Goal: Complete application form

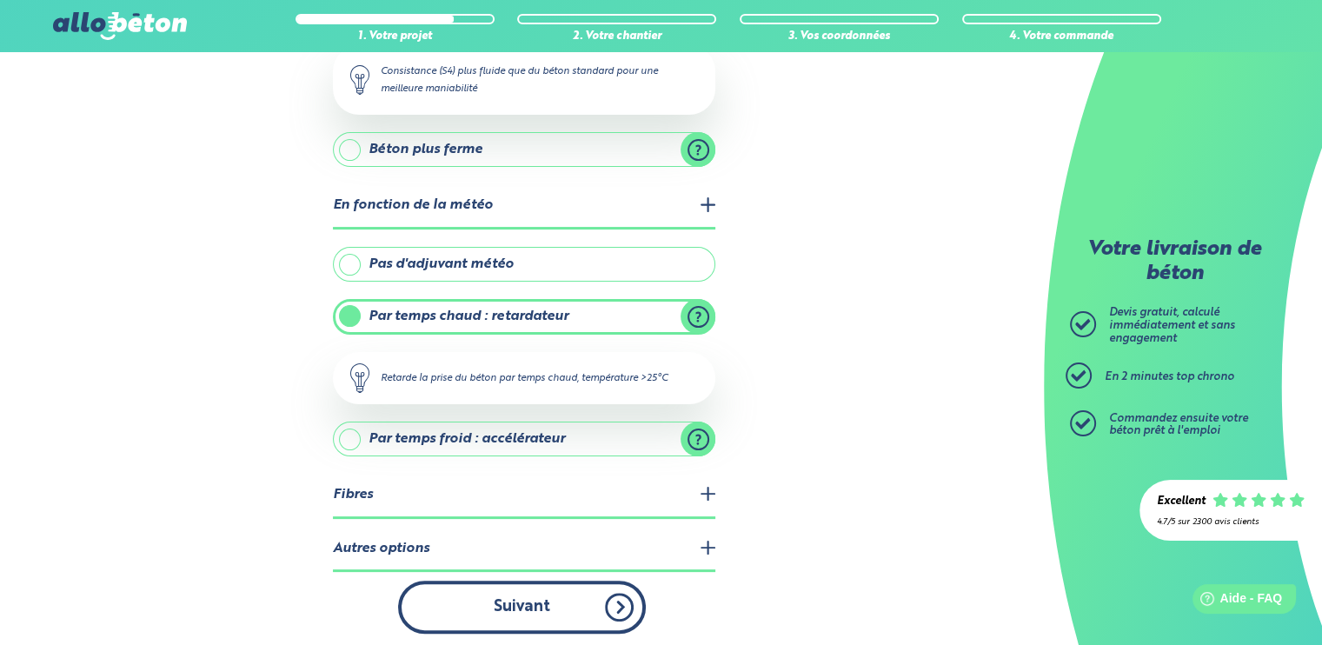
click at [518, 609] on button "Suivant" at bounding box center [522, 607] width 248 height 53
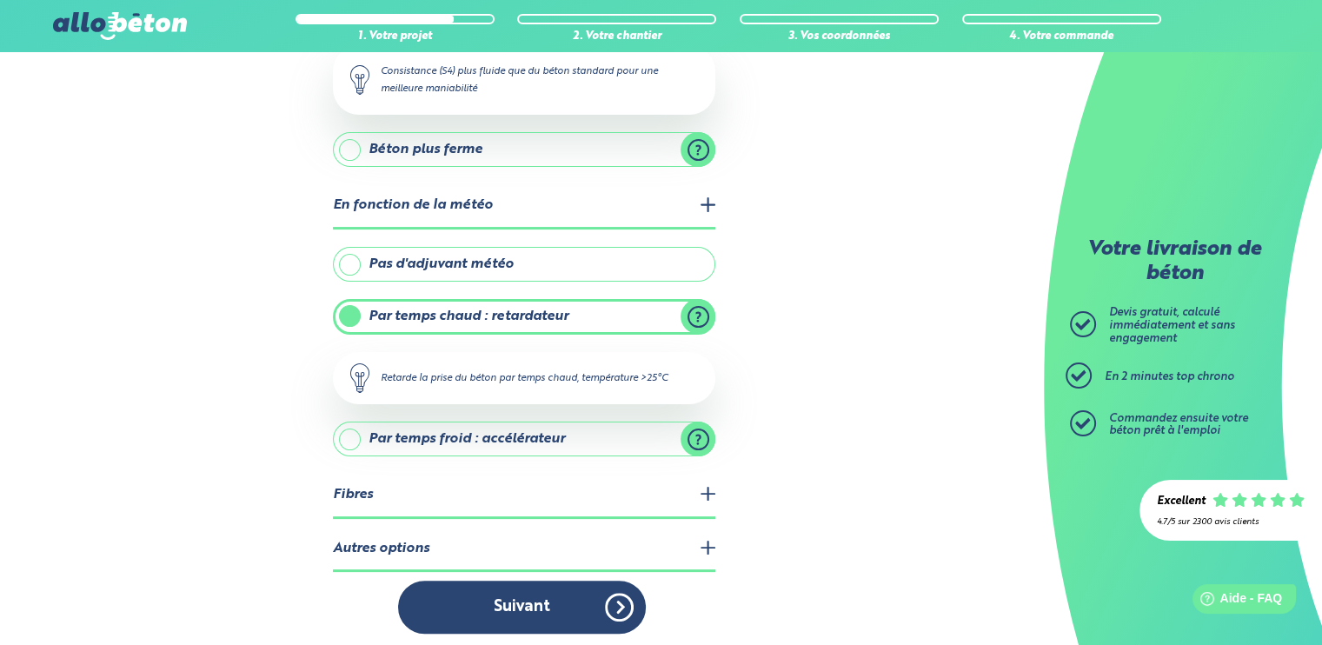
scroll to position [274, 0]
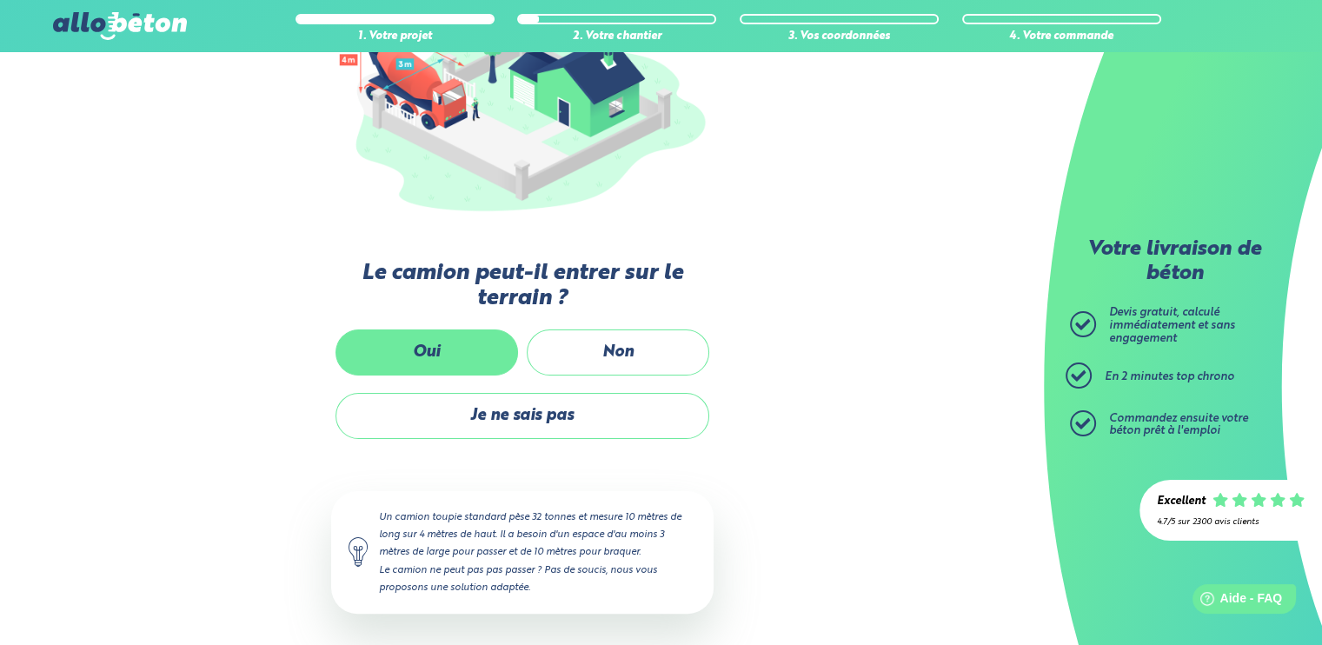
click at [422, 353] on label "Oui" at bounding box center [427, 352] width 183 height 46
click at [0, 0] on input "Oui" at bounding box center [0, 0] width 0 height 0
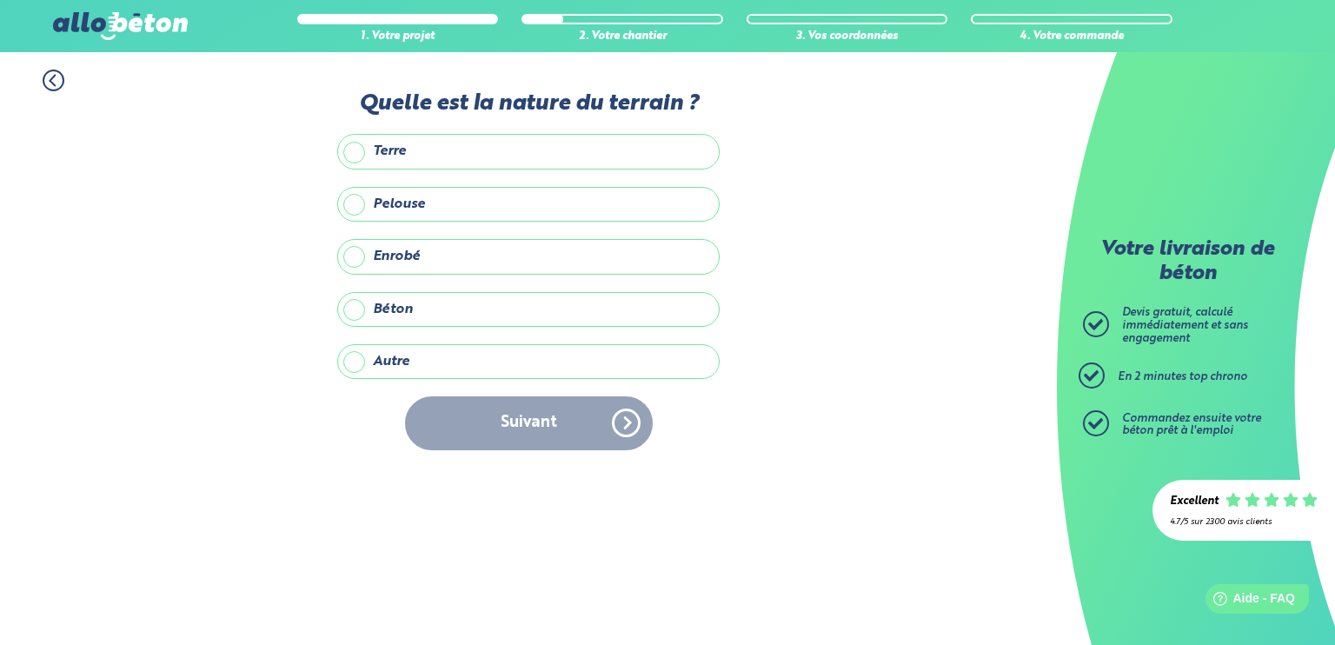
click at [381, 146] on label "Terre" at bounding box center [528, 151] width 382 height 35
click at [0, 0] on input "Terre" at bounding box center [0, 0] width 0 height 0
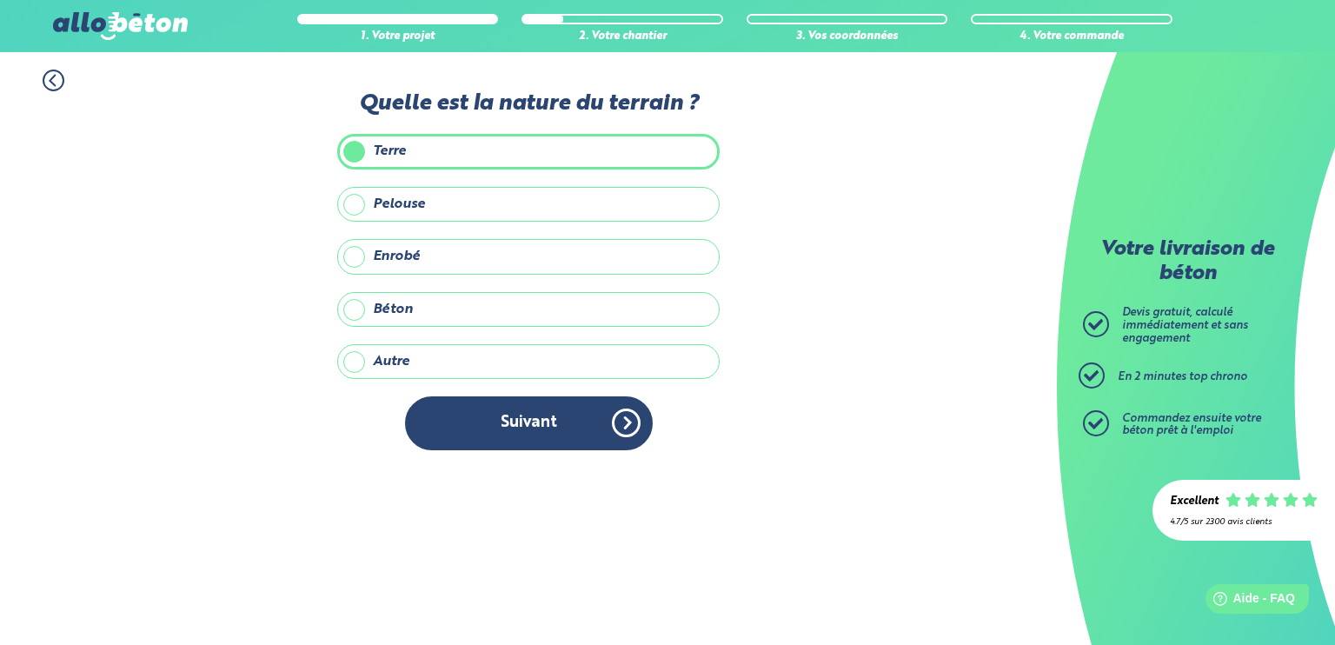
click at [366, 360] on label "Autre" at bounding box center [528, 361] width 382 height 35
click at [0, 0] on input "Autre" at bounding box center [0, 0] width 0 height 0
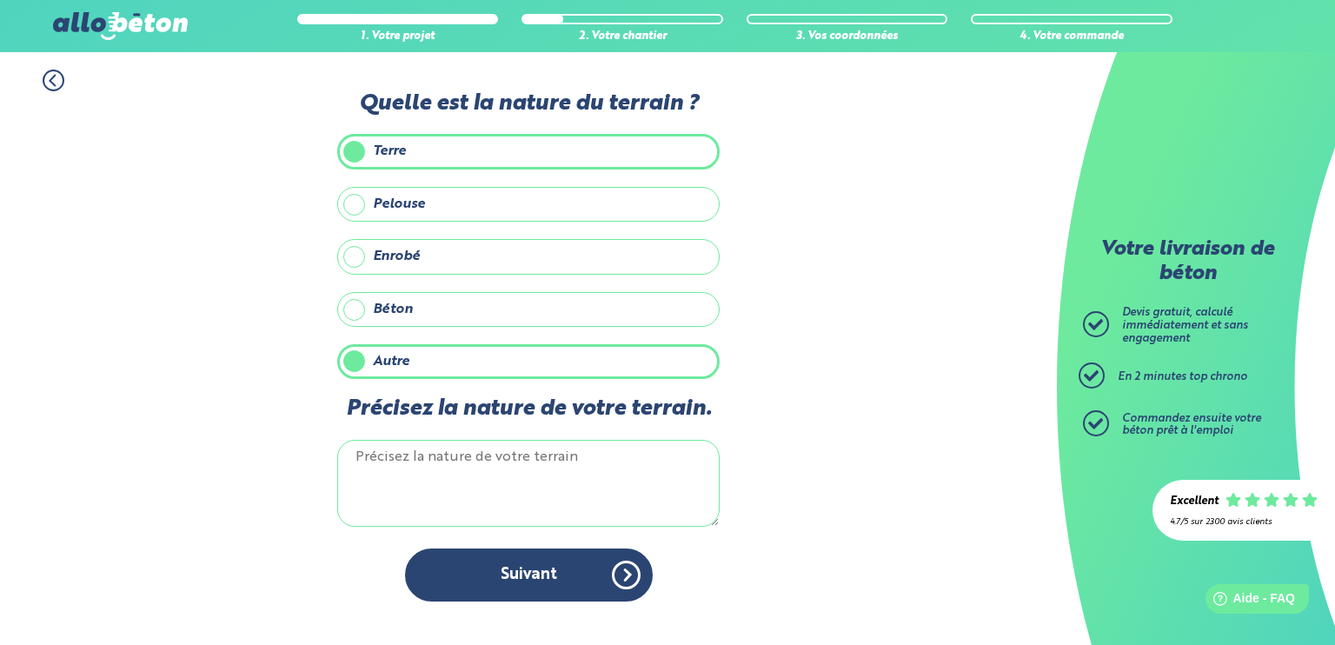
click at [396, 459] on textarea "Précisez la nature de votre terrain." at bounding box center [528, 483] width 382 height 87
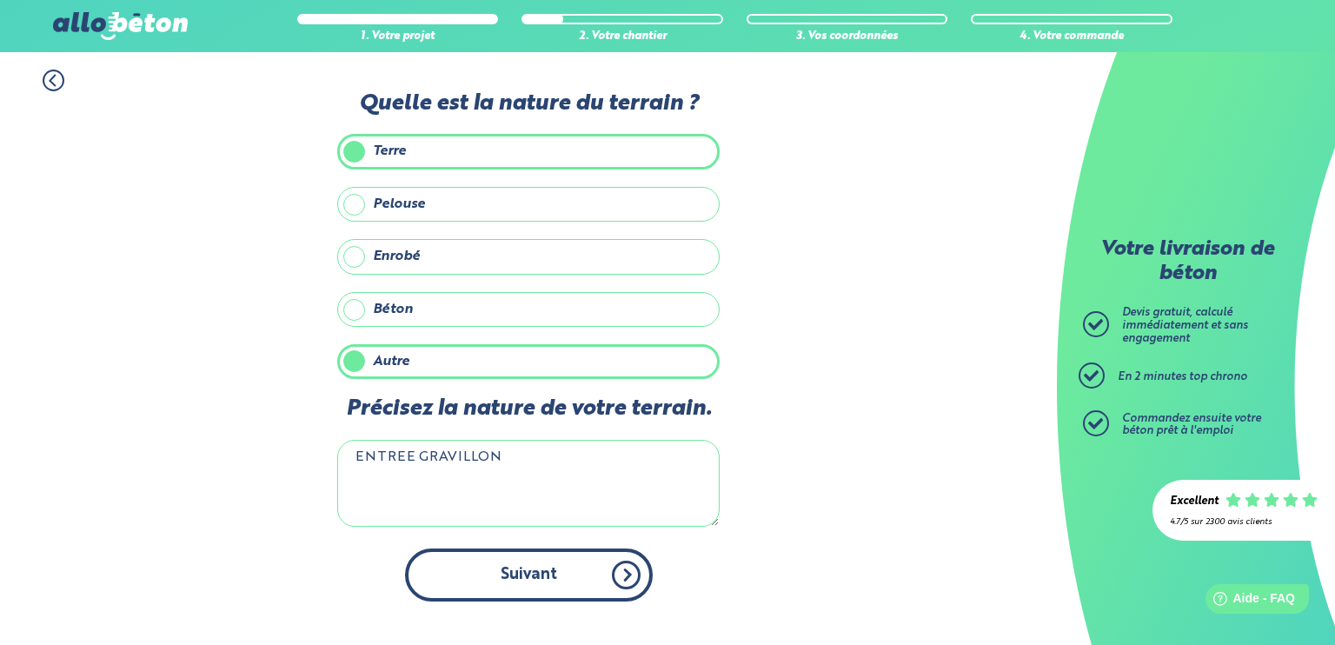
type textarea "ENTREE GRAVILLON"
click at [524, 562] on button "Suivant" at bounding box center [529, 575] width 248 height 53
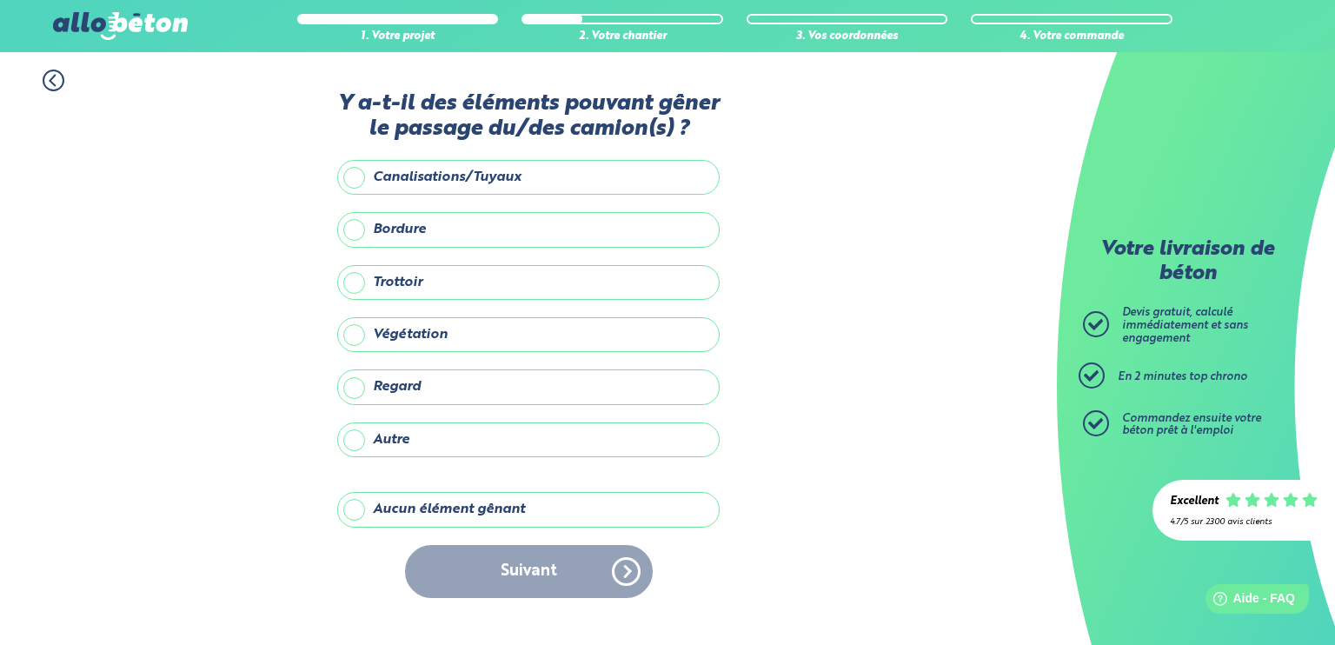
click at [363, 506] on label "Aucun élément gênant" at bounding box center [528, 509] width 382 height 35
click at [0, 0] on input "Aucun élément gênant" at bounding box center [0, 0] width 0 height 0
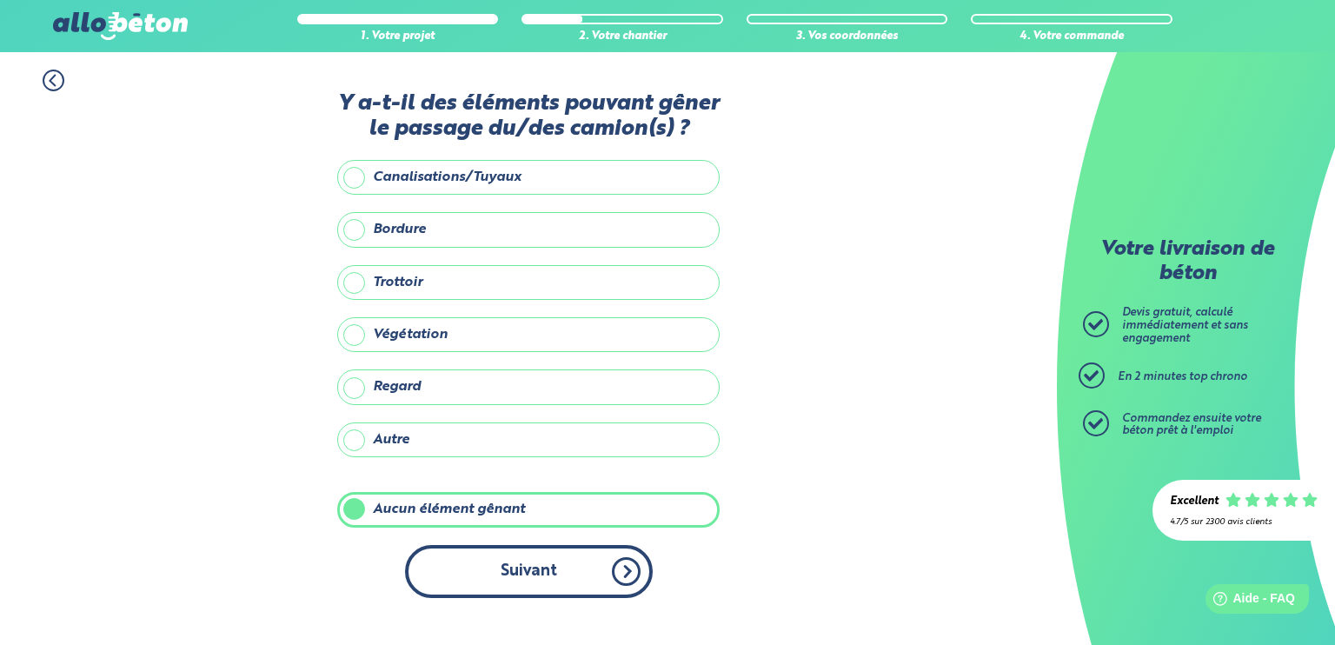
click at [550, 567] on button "Suivant" at bounding box center [529, 571] width 248 height 53
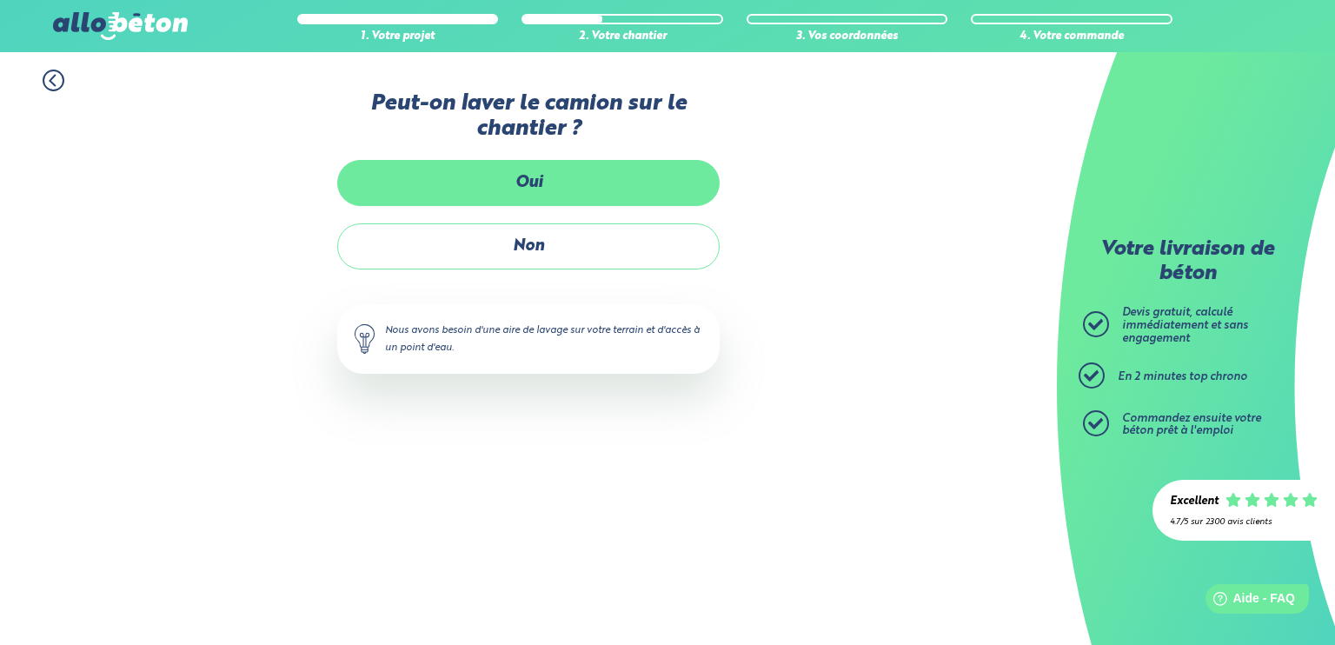
click at [539, 174] on label "Oui" at bounding box center [528, 183] width 382 height 46
click at [0, 0] on input "Oui" at bounding box center [0, 0] width 0 height 0
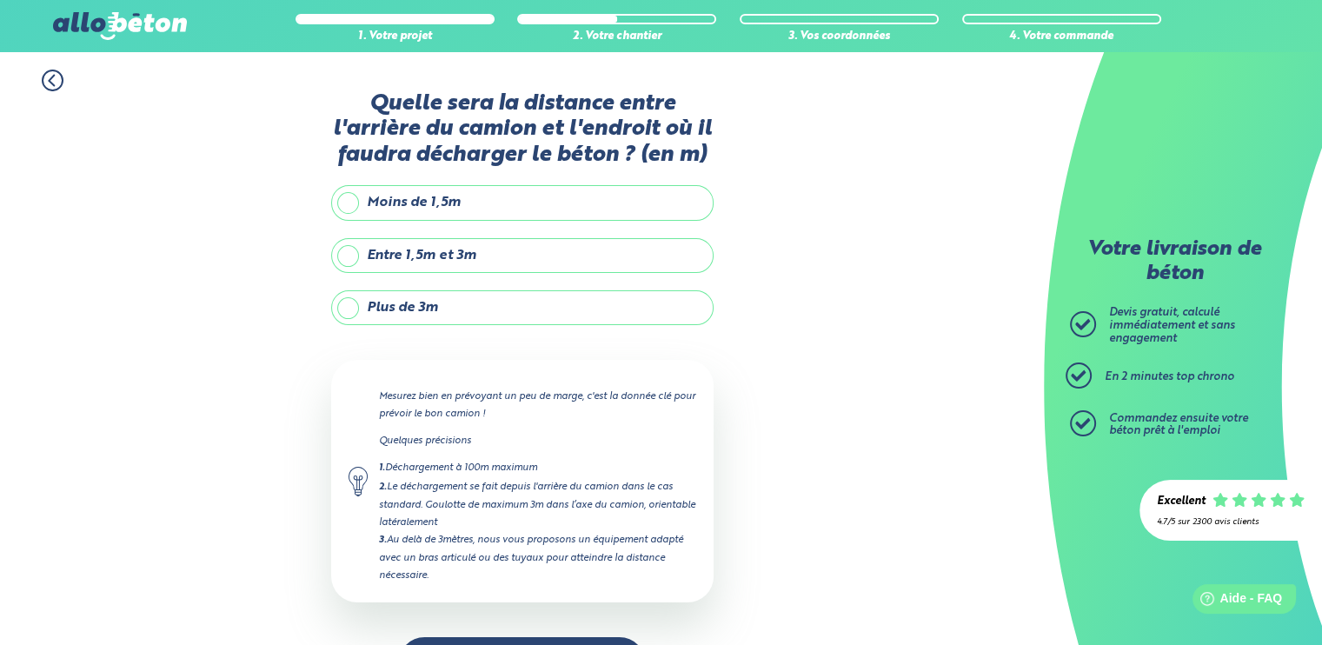
click at [422, 309] on label "Plus de 3m" at bounding box center [522, 307] width 382 height 35
click at [0, 0] on input "Plus de 3m" at bounding box center [0, 0] width 0 height 0
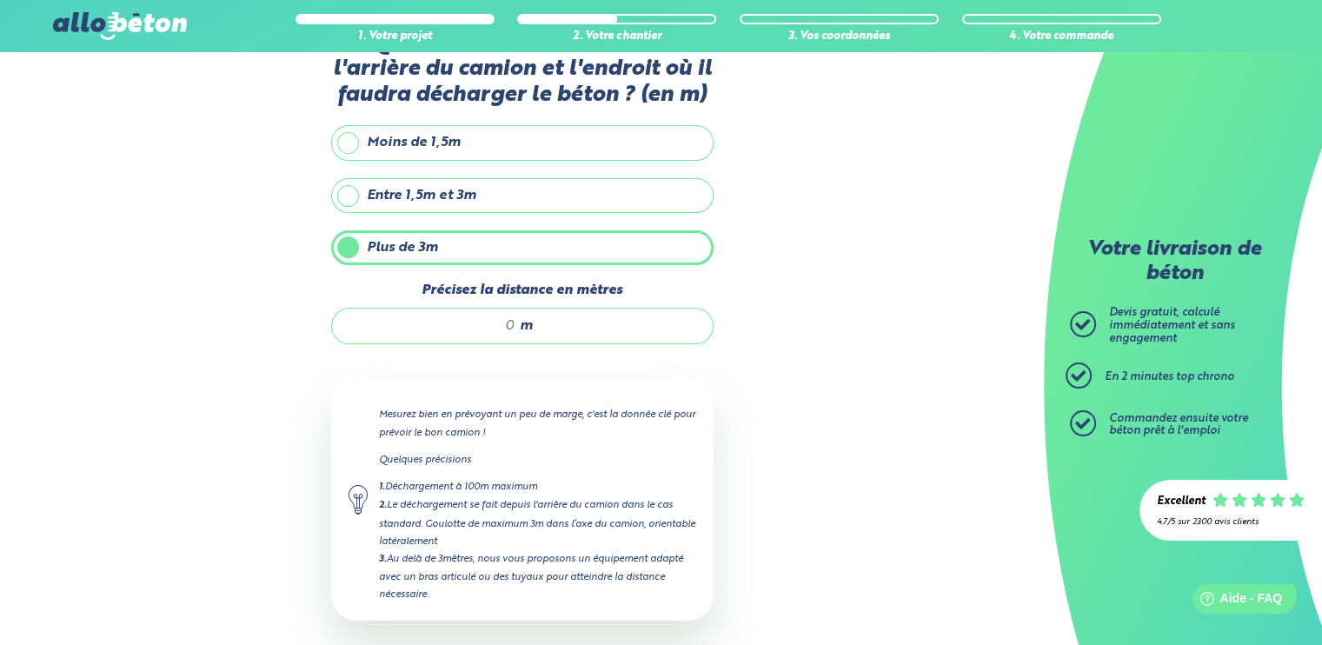
scroll to position [87, 0]
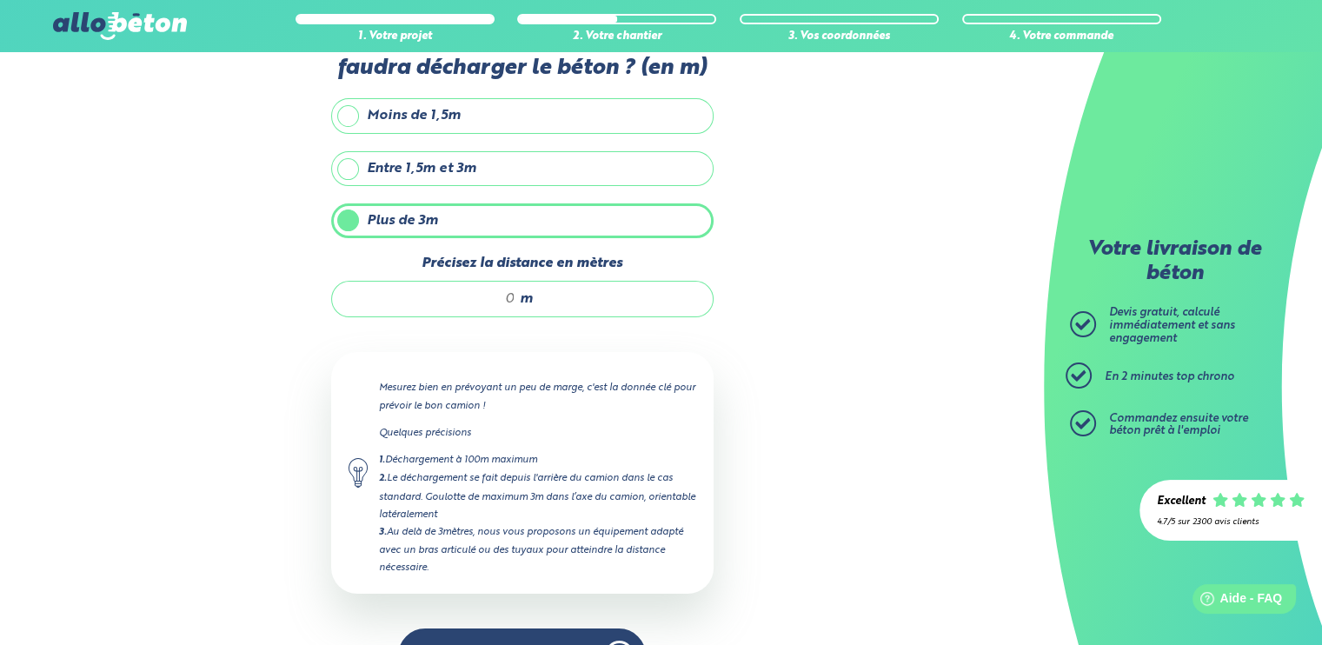
click at [508, 297] on input "Précisez la distance en mètres" at bounding box center [432, 298] width 166 height 17
type input "30"
click at [774, 284] on div "1. Votre projet 2. Votre chantier 3. Vos coordonnées 4. Votre commande Quelle s…" at bounding box center [522, 332] width 1044 height 735
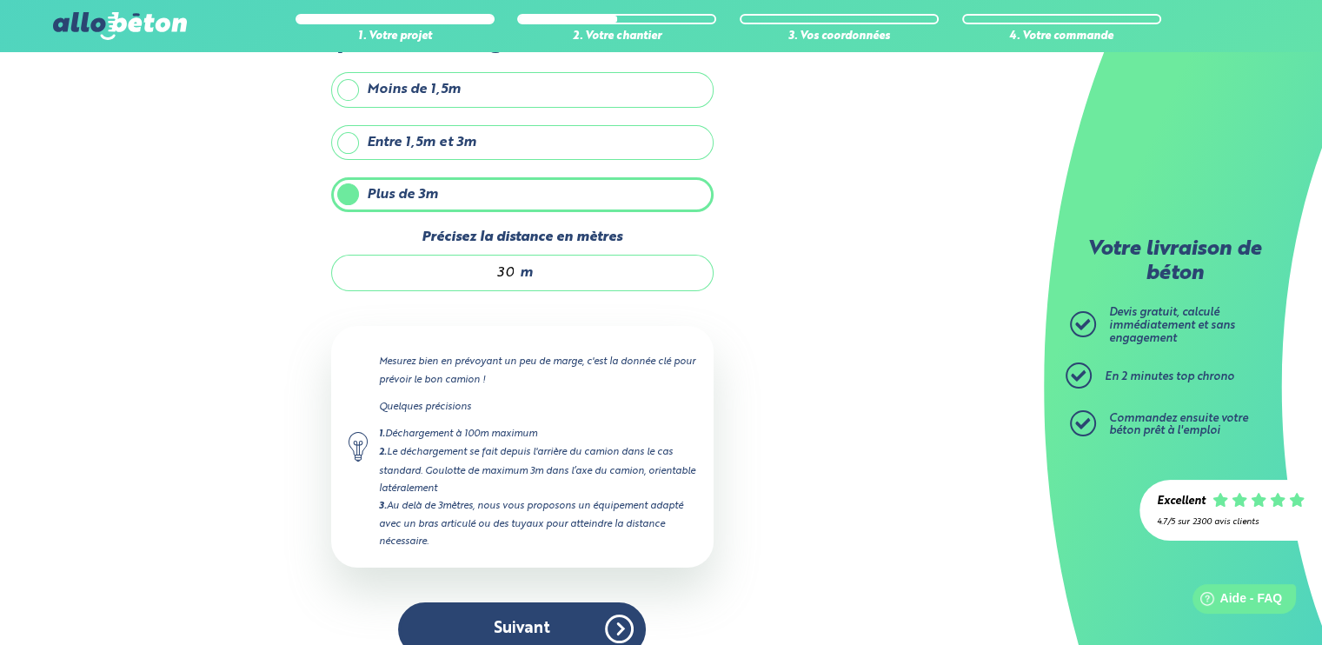
scroll to position [136, 0]
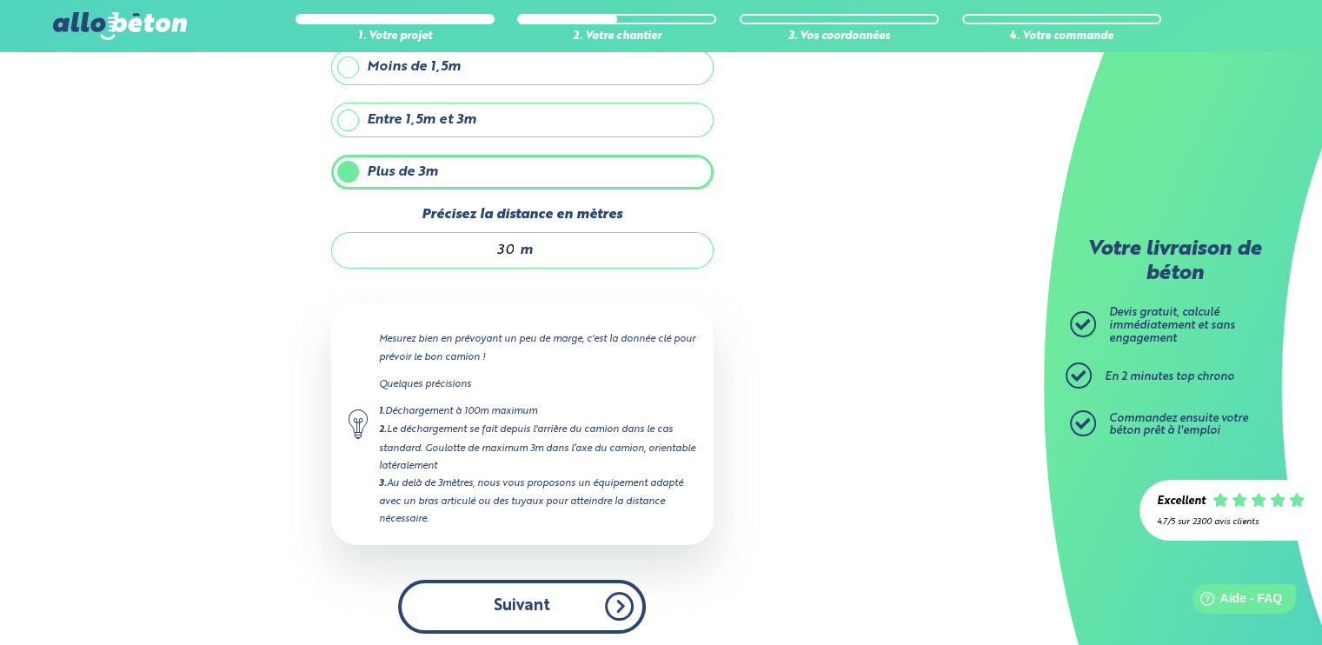
click at [486, 601] on button "Suivant" at bounding box center [522, 606] width 248 height 53
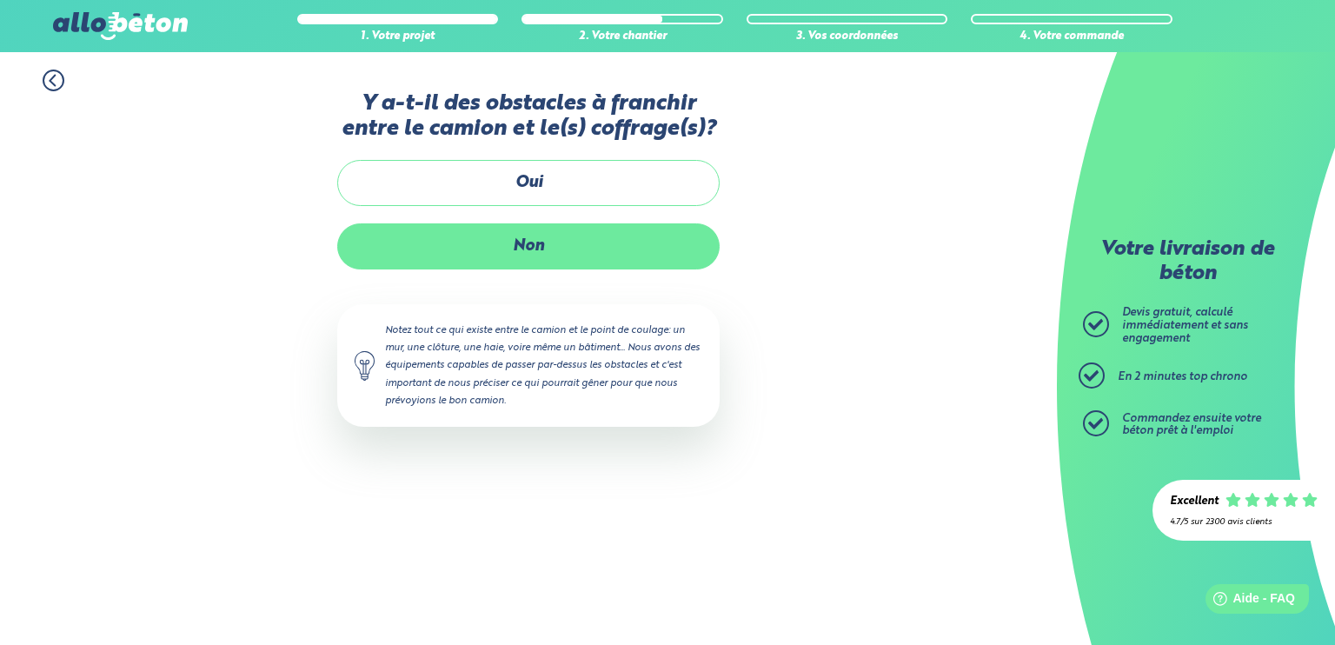
click at [535, 242] on label "Non" at bounding box center [528, 246] width 382 height 46
click at [0, 0] on input "Non" at bounding box center [0, 0] width 0 height 0
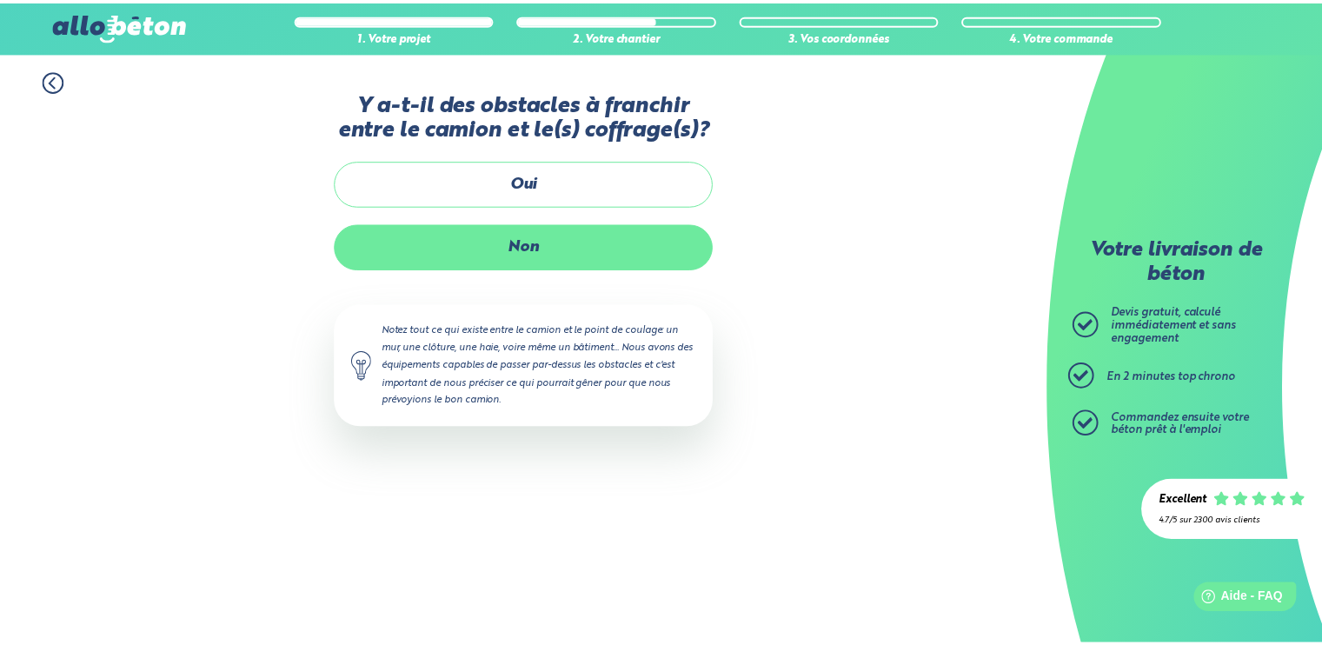
scroll to position [157, 0]
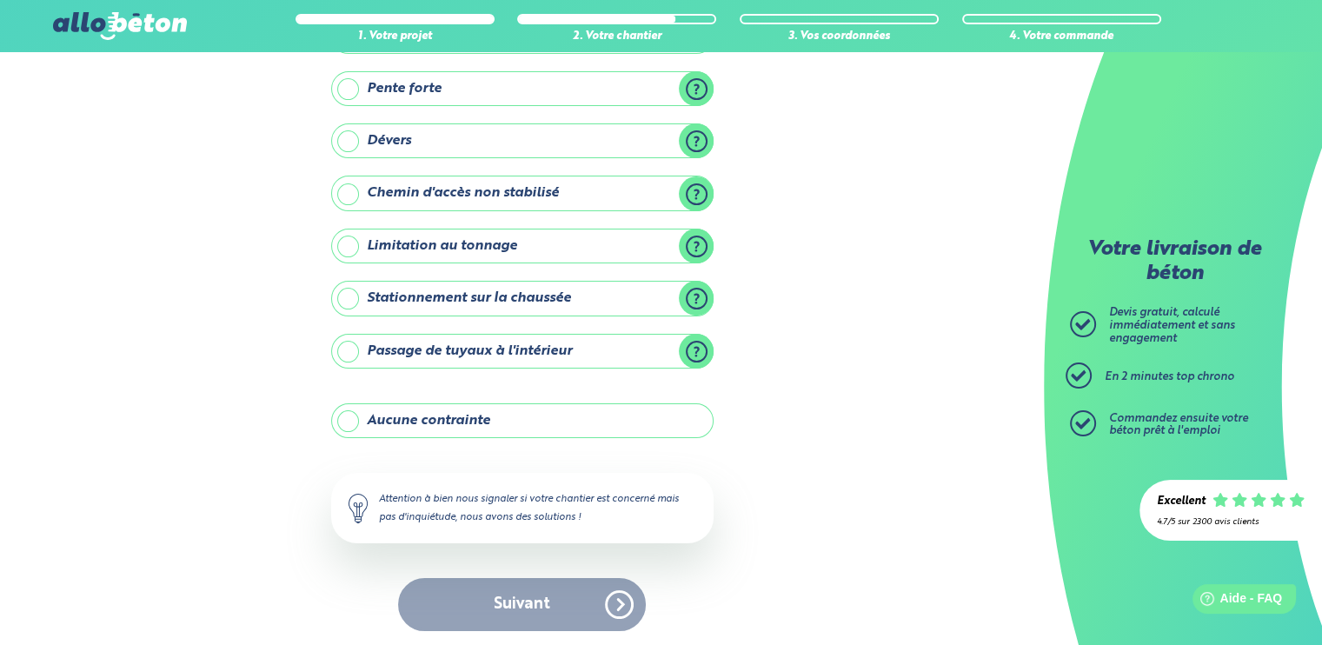
click at [371, 420] on label "Aucune contrainte" at bounding box center [522, 420] width 382 height 35
click at [342, 421] on label "Aucune contrainte" at bounding box center [522, 420] width 382 height 35
click at [0, 0] on input "Aucune contrainte" at bounding box center [0, 0] width 0 height 0
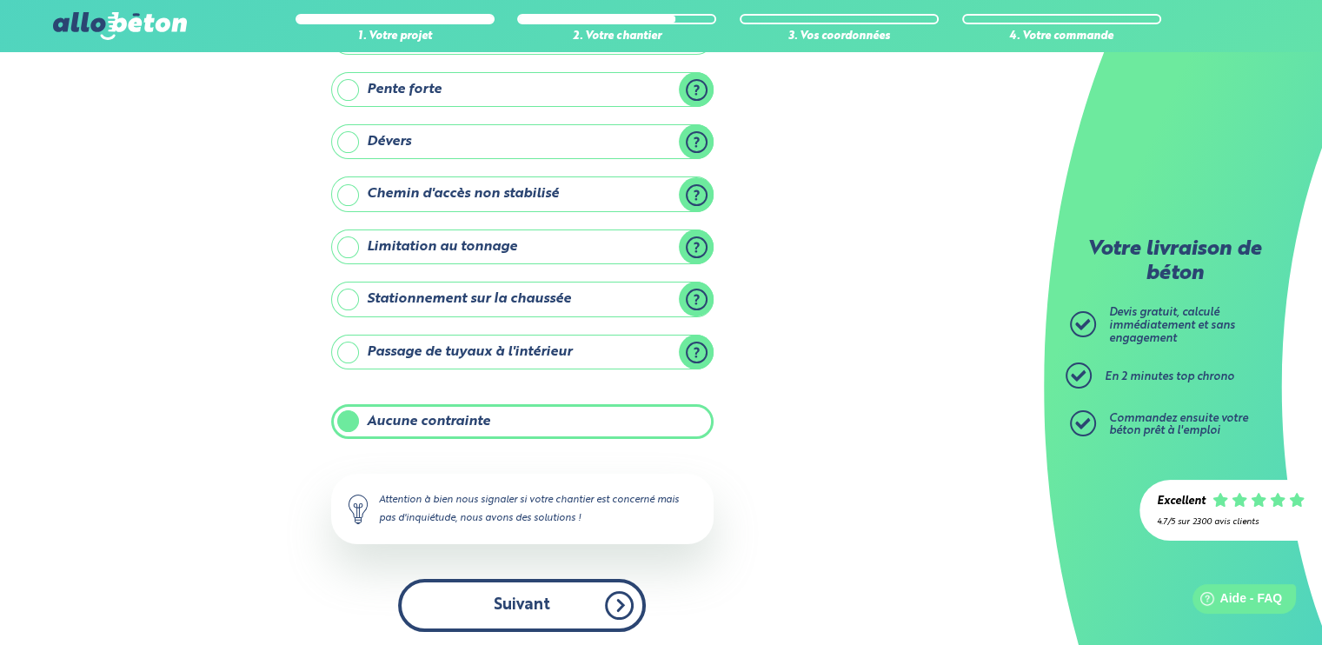
click at [509, 593] on button "Suivant" at bounding box center [522, 605] width 248 height 53
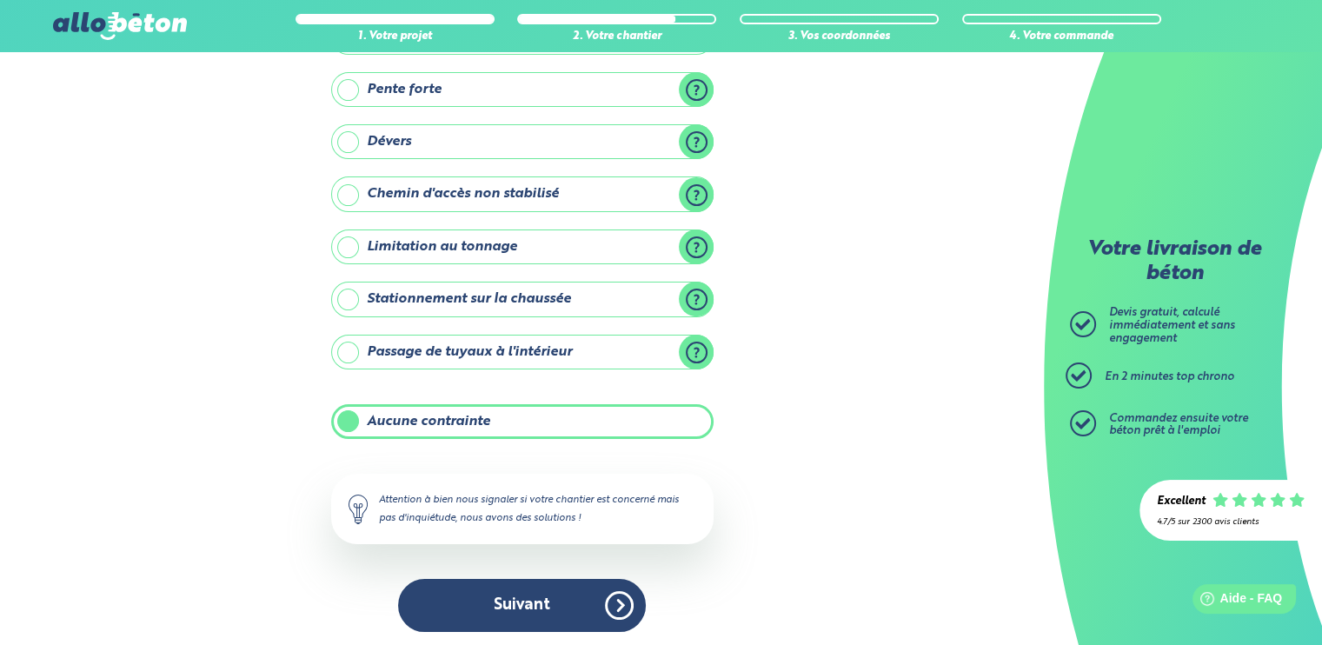
scroll to position [7, 0]
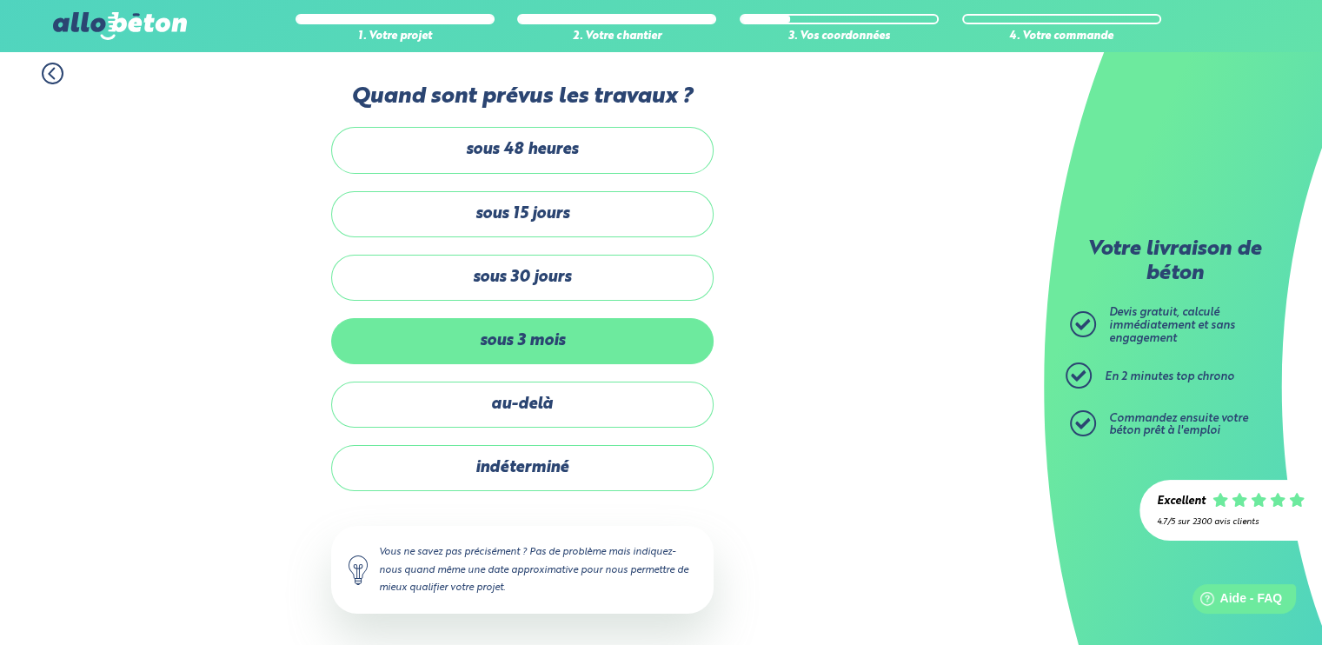
click at [495, 323] on label "sous 3 mois" at bounding box center [522, 341] width 382 height 46
click at [0, 0] on input "sous 3 mois" at bounding box center [0, 0] width 0 height 0
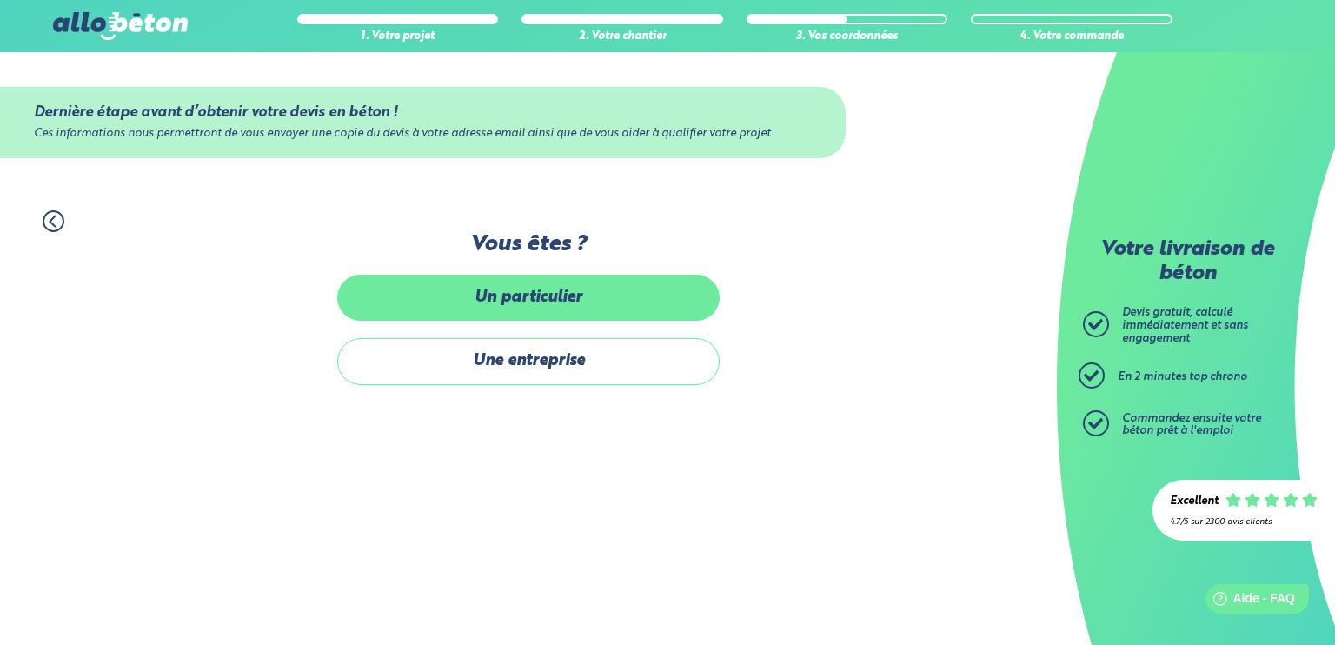
click at [569, 302] on label "Un particulier" at bounding box center [528, 298] width 382 height 46
click at [0, 0] on input "Un particulier" at bounding box center [0, 0] width 0 height 0
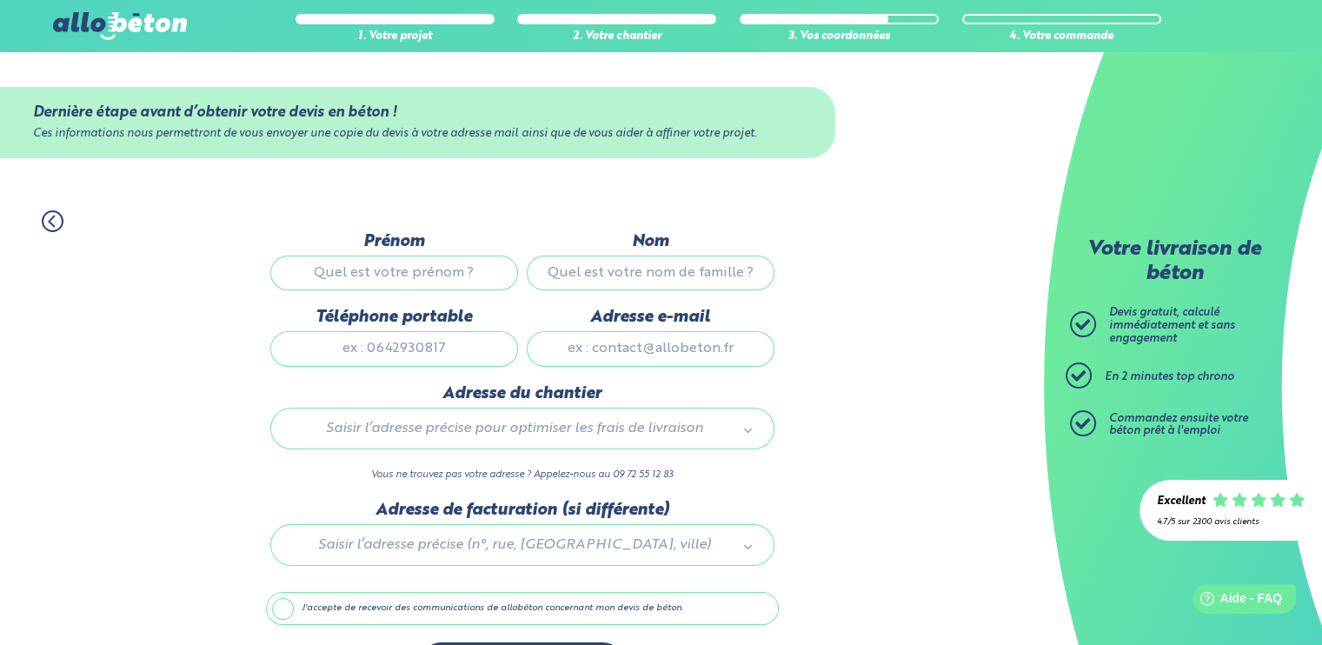
click at [389, 266] on input "Prénom" at bounding box center [394, 273] width 248 height 35
type input "[PERSON_NAME]"
type input "BLOND"
type input "0618550530"
type input "[EMAIL_ADDRESS][DOMAIN_NAME]"
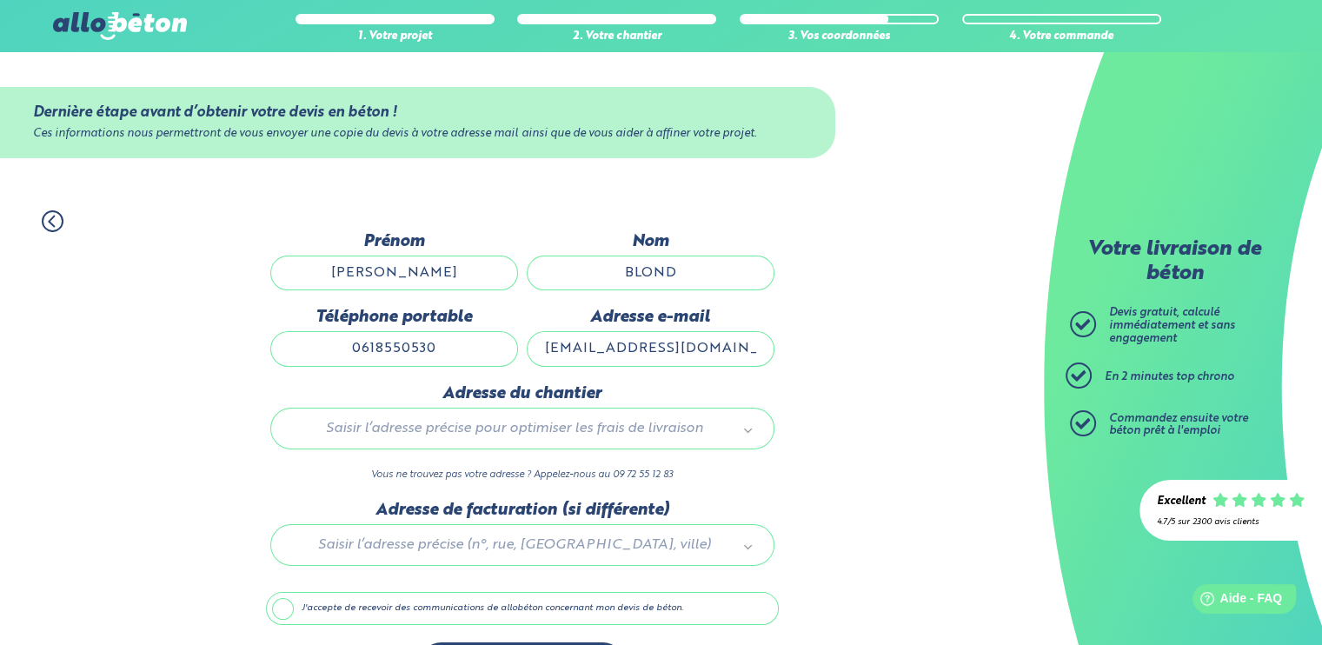
type input "[STREET_ADDRESS]"
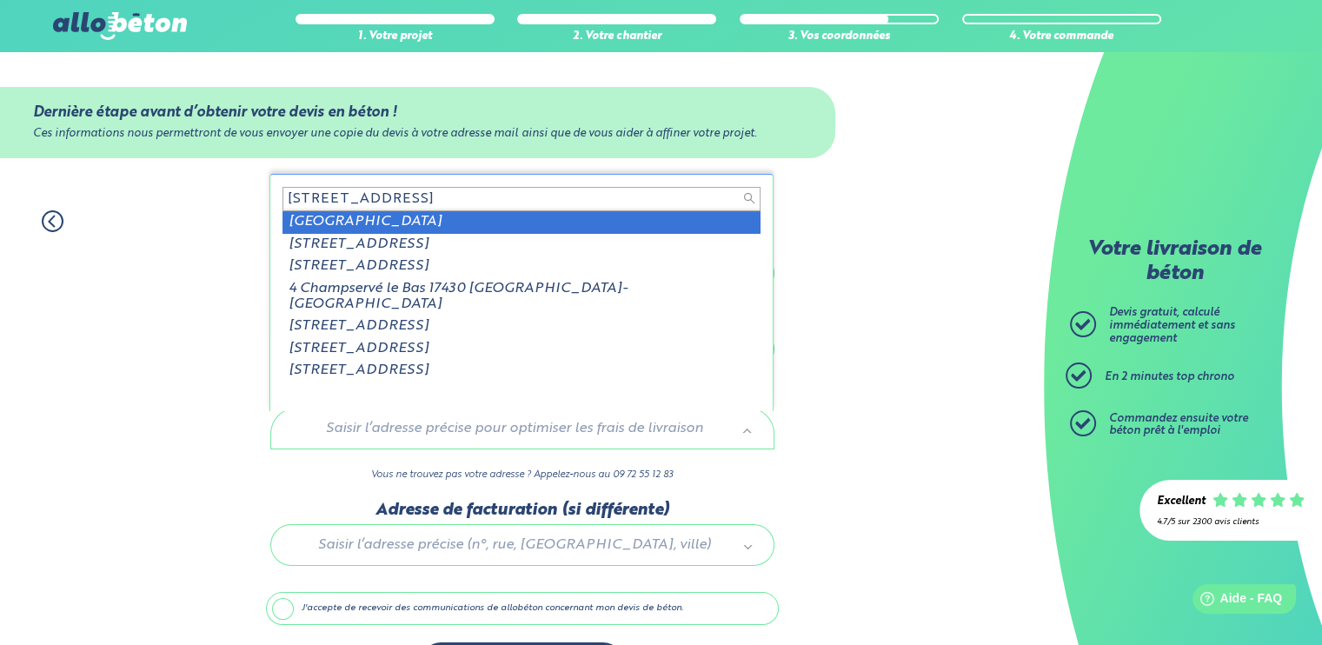
drag, startPoint x: 549, startPoint y: 192, endPoint x: 391, endPoint y: 190, distance: 157.4
click at [391, 191] on input "[STREET_ADDRESS]" at bounding box center [522, 199] width 478 height 24
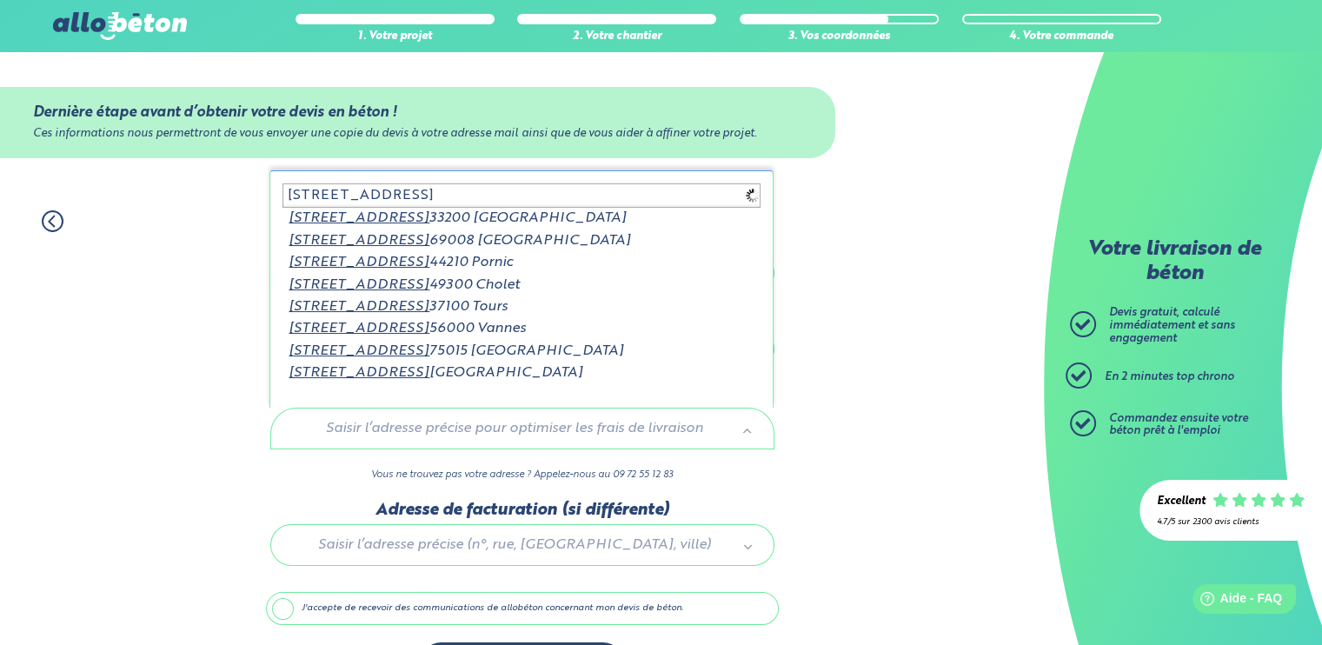
type input "[STREET_ADDRESS]"
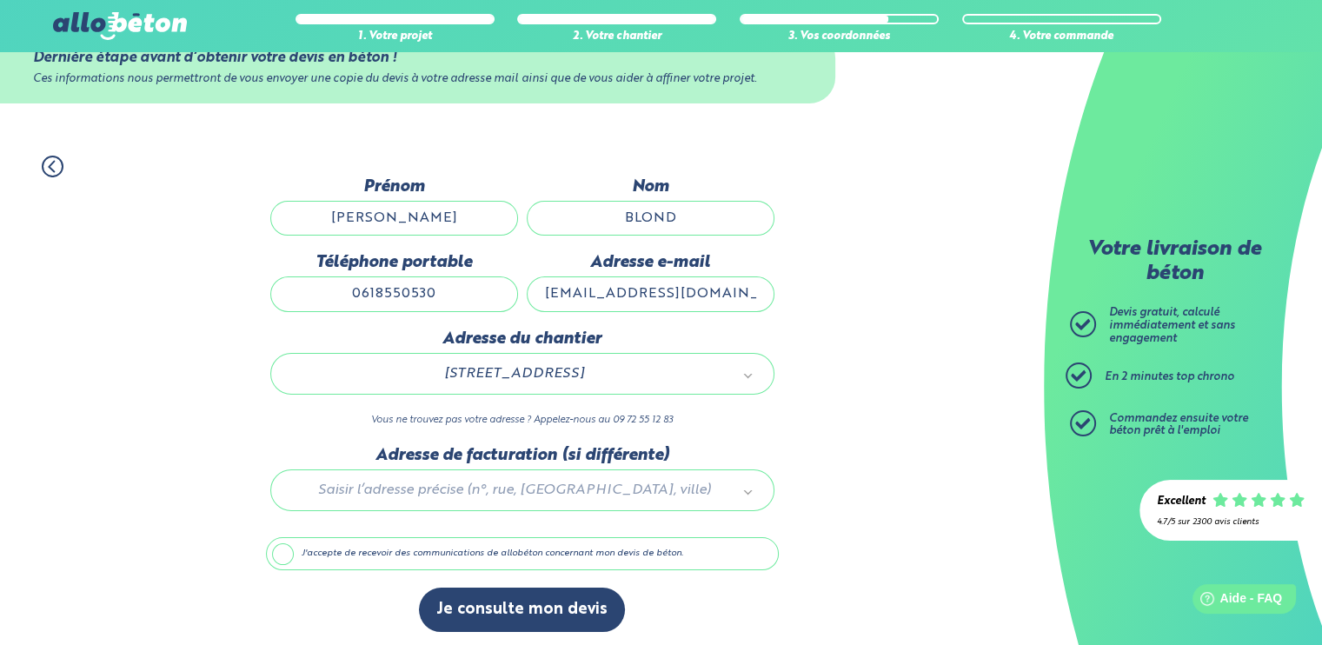
scroll to position [57, 0]
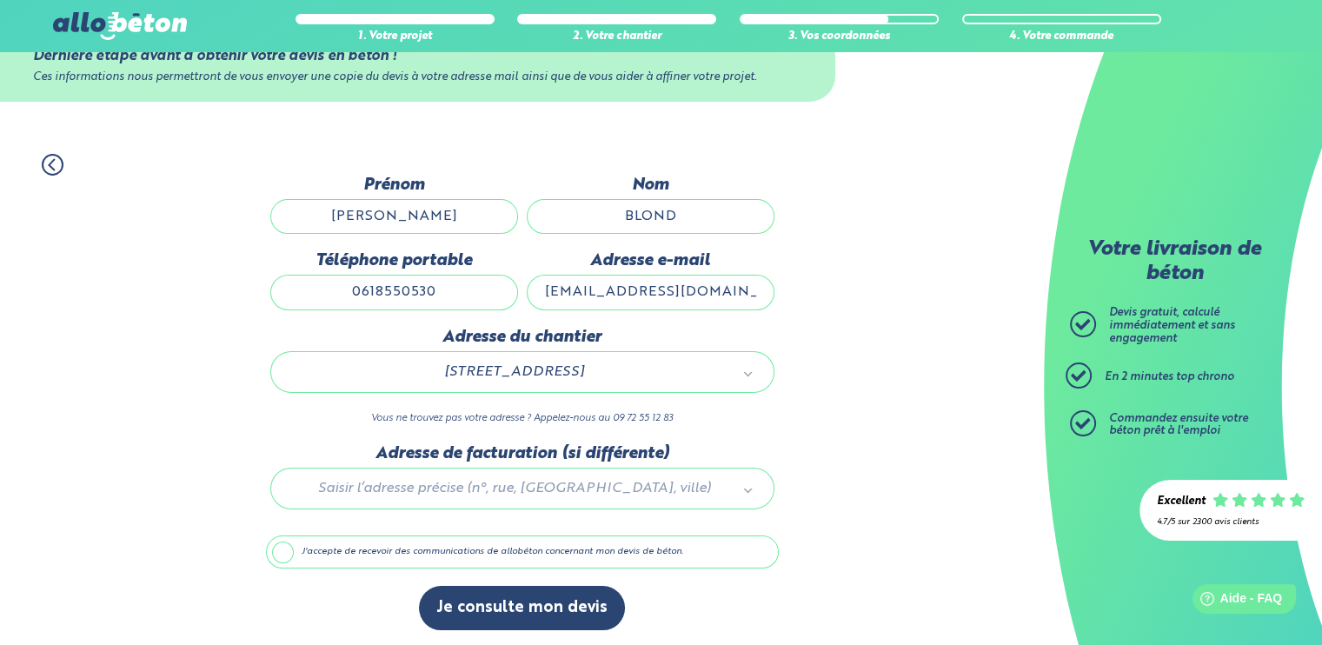
click at [275, 546] on label "J'accepte de recevoir des communications de allobéton concernant mon devis de b…" at bounding box center [522, 551] width 513 height 33
click at [0, 0] on input "J'accepte de recevoir des communications de allobéton concernant mon devis de b…" at bounding box center [0, 0] width 0 height 0
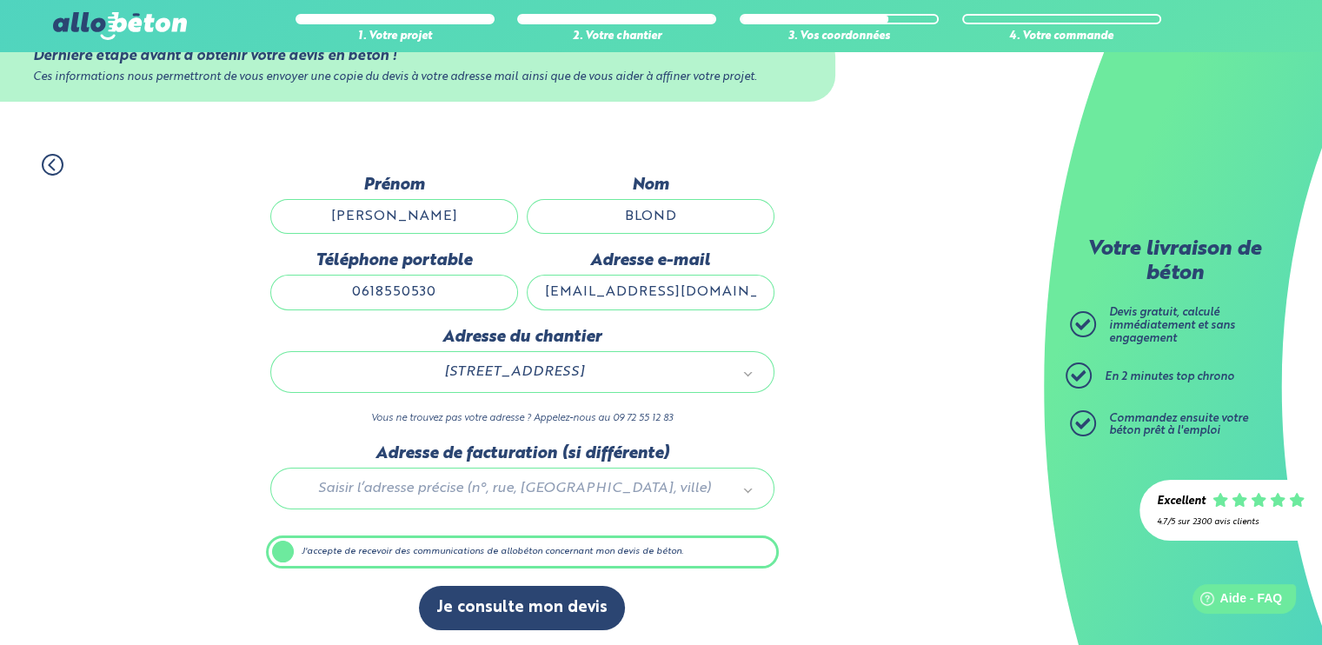
scroll to position [56, 0]
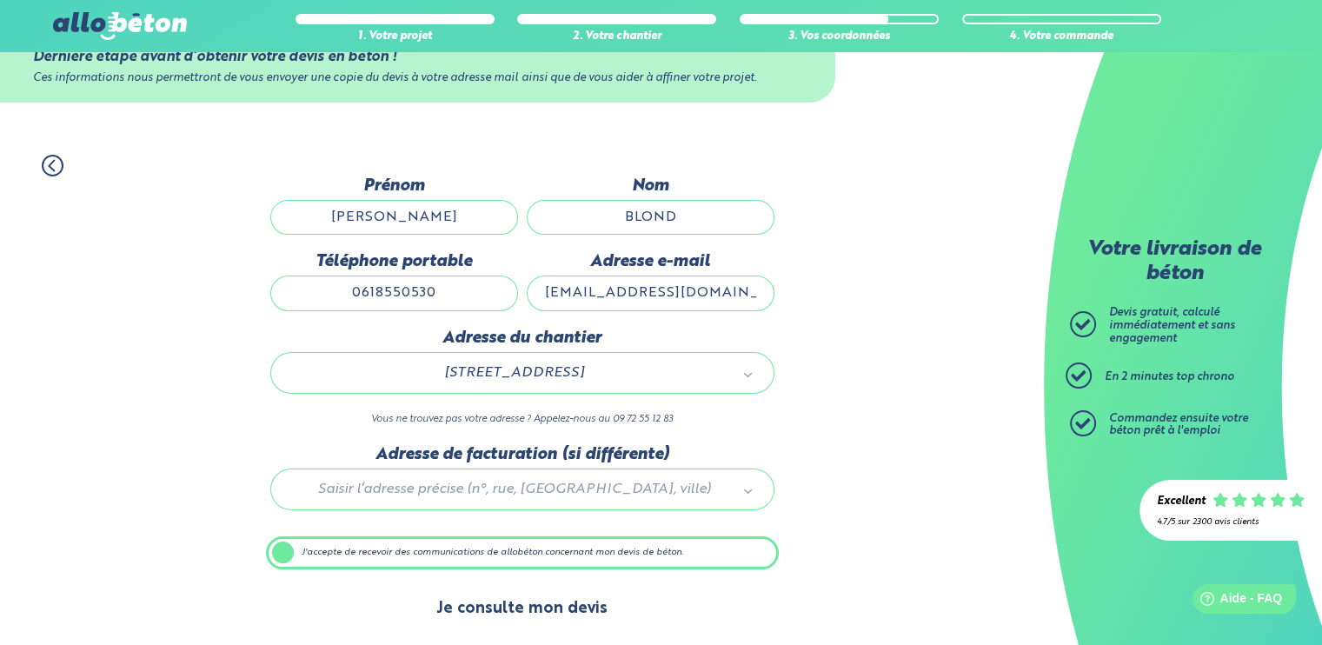
click at [515, 607] on button "Je consulte mon devis" at bounding box center [522, 609] width 206 height 44
